Goal: Information Seeking & Learning: Find specific page/section

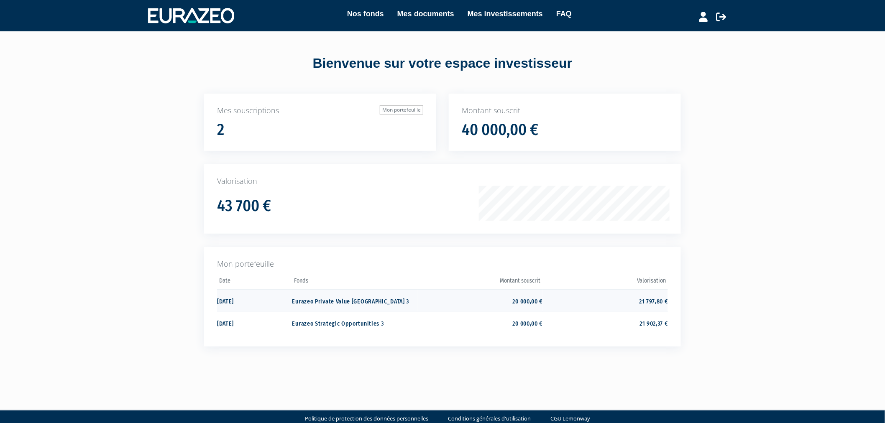
click at [345, 301] on td "Eurazeo Private Value [GEOGRAPHIC_DATA] 3" at bounding box center [354, 301] width 125 height 22
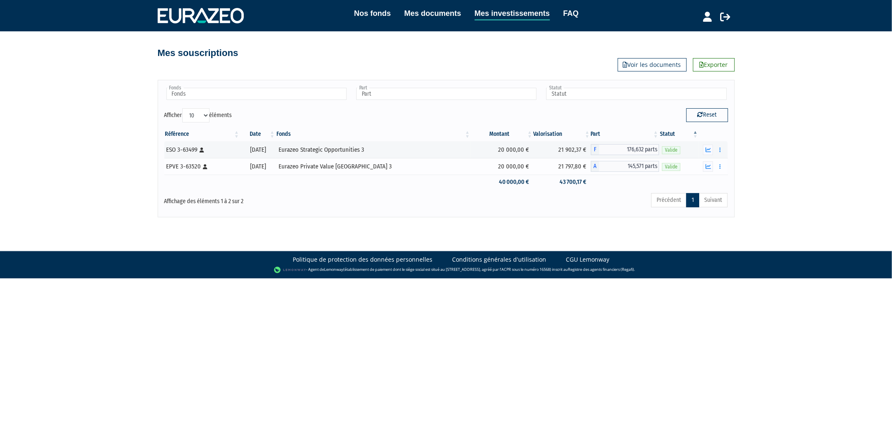
click at [352, 166] on div "Eurazeo Private Value [GEOGRAPHIC_DATA] 3" at bounding box center [372, 166] width 189 height 9
click at [721, 166] on button "button" at bounding box center [720, 166] width 10 height 10
click at [720, 150] on icon "button" at bounding box center [719, 149] width 1 height 5
click at [558, 58] on div "Mes souscriptions Exporter Voir les documents" at bounding box center [446, 49] width 577 height 18
click at [369, 11] on link "Nos fonds" at bounding box center [372, 14] width 37 height 12
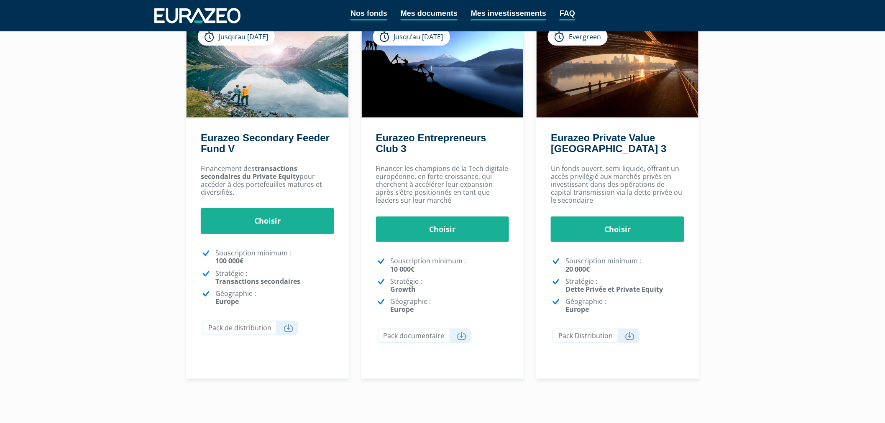
scroll to position [133, 0]
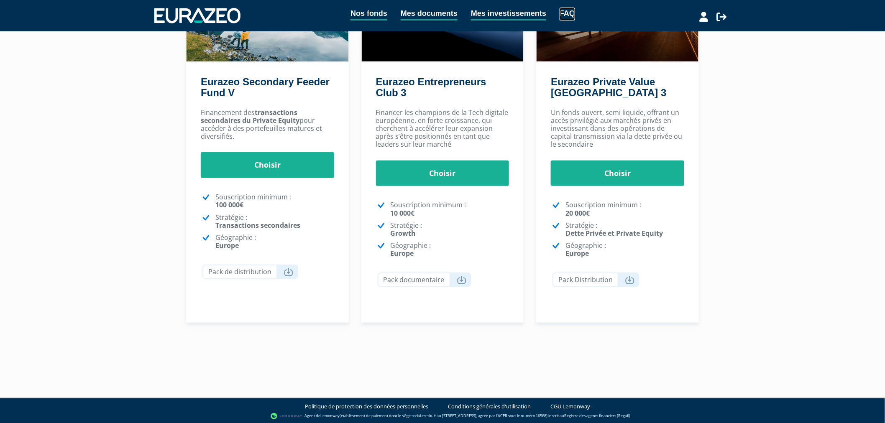
click at [562, 10] on link "FAQ" at bounding box center [566, 14] width 15 height 13
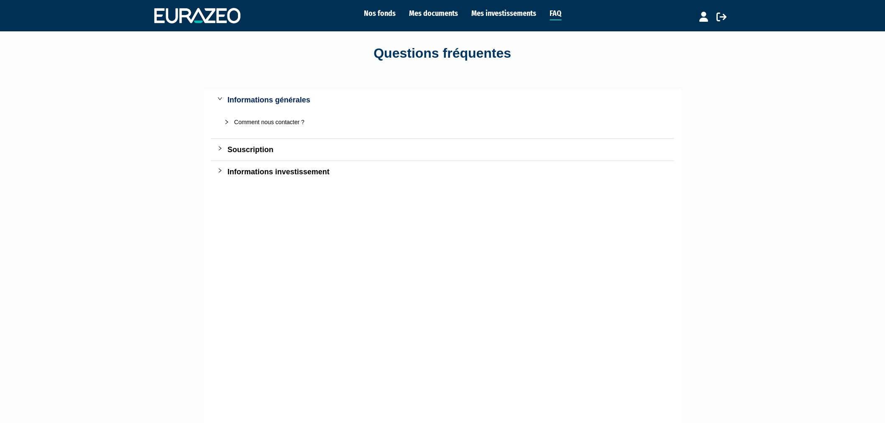
click at [281, 122] on div "Comment nous contacter ?" at bounding box center [447, 121] width 427 height 9
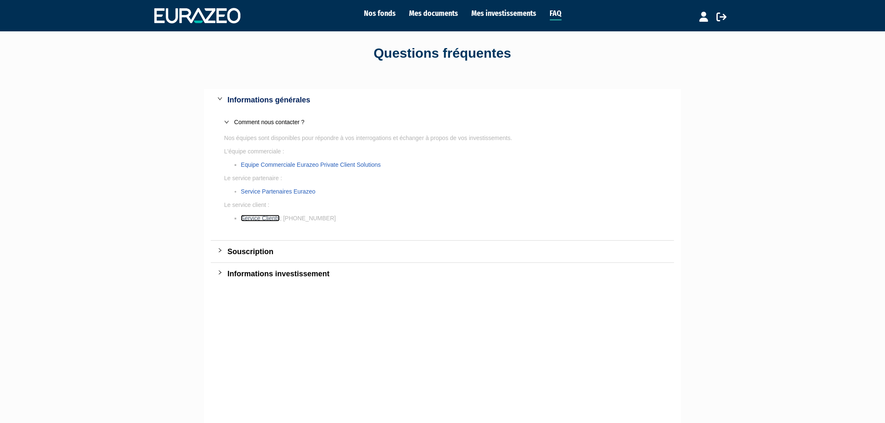
click at [268, 218] on link "Service Clients" at bounding box center [260, 218] width 39 height 7
click at [444, 14] on link "Mes documents" at bounding box center [433, 14] width 49 height 12
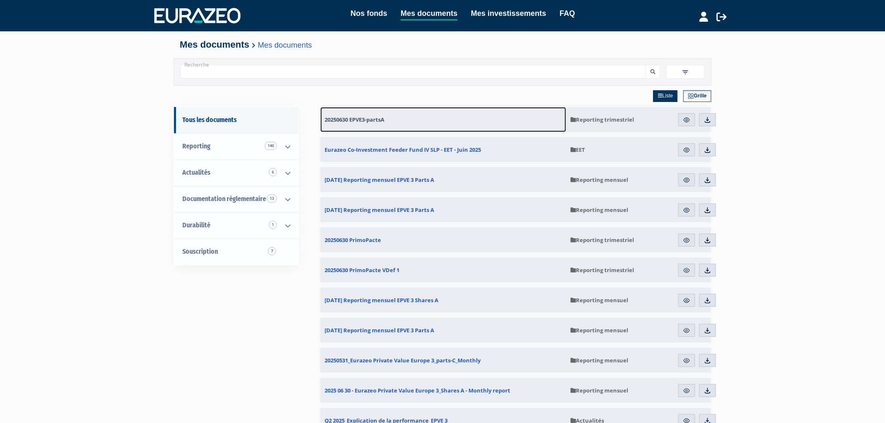
click at [360, 120] on span "20250630 EPVE3-partsA" at bounding box center [354, 120] width 60 height 8
